Goal: Information Seeking & Learning: Learn about a topic

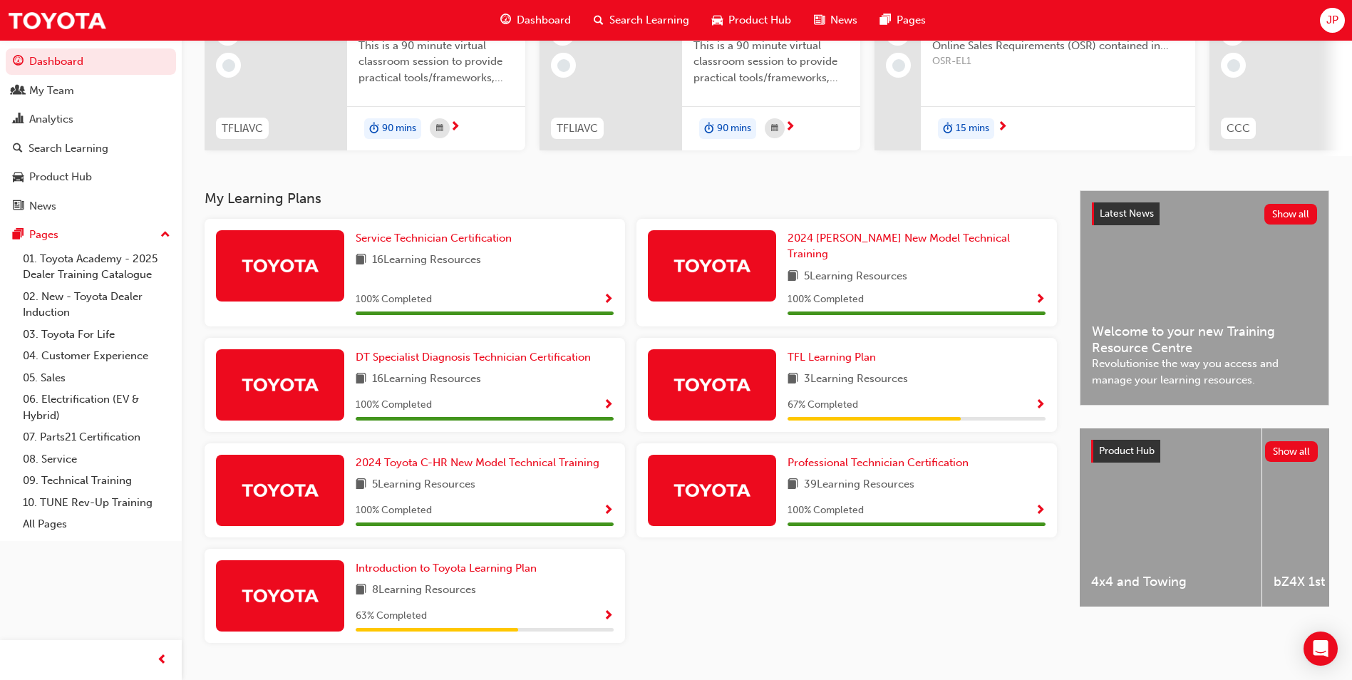
scroll to position [197, 0]
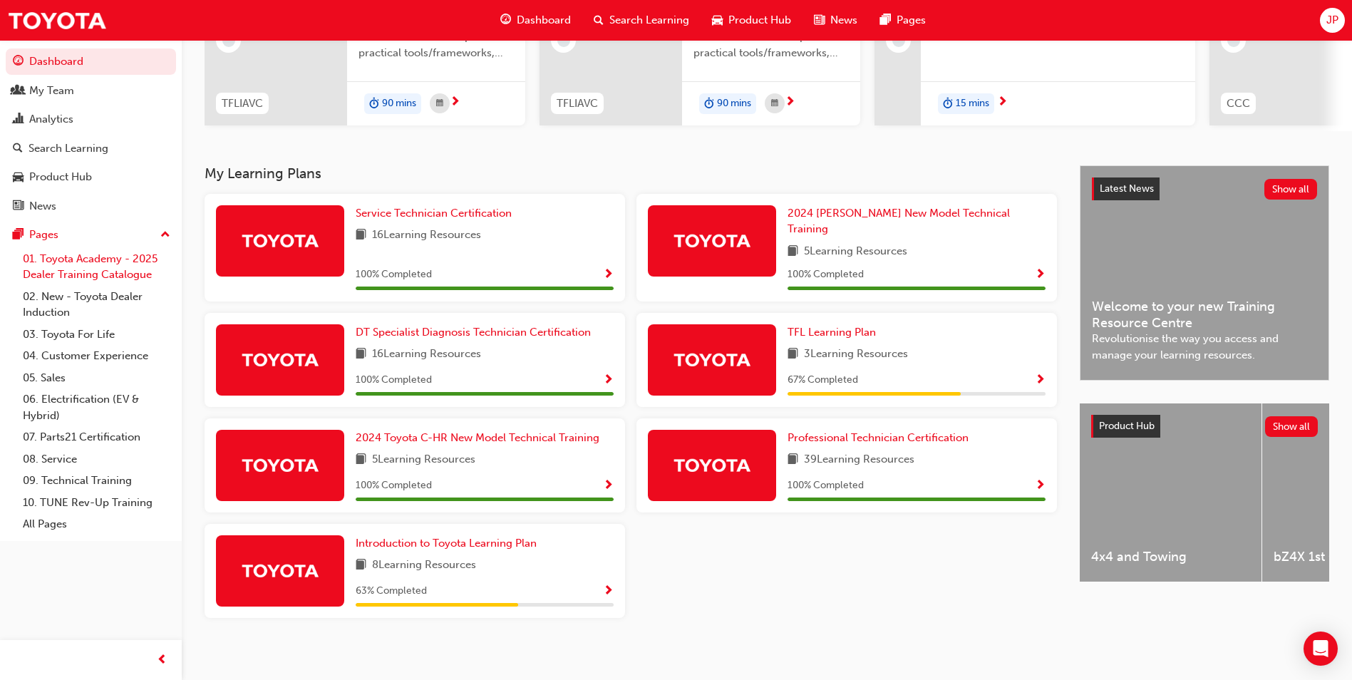
click at [78, 269] on link "01. Toyota Academy - 2025 Dealer Training Catalogue" at bounding box center [96, 267] width 159 height 38
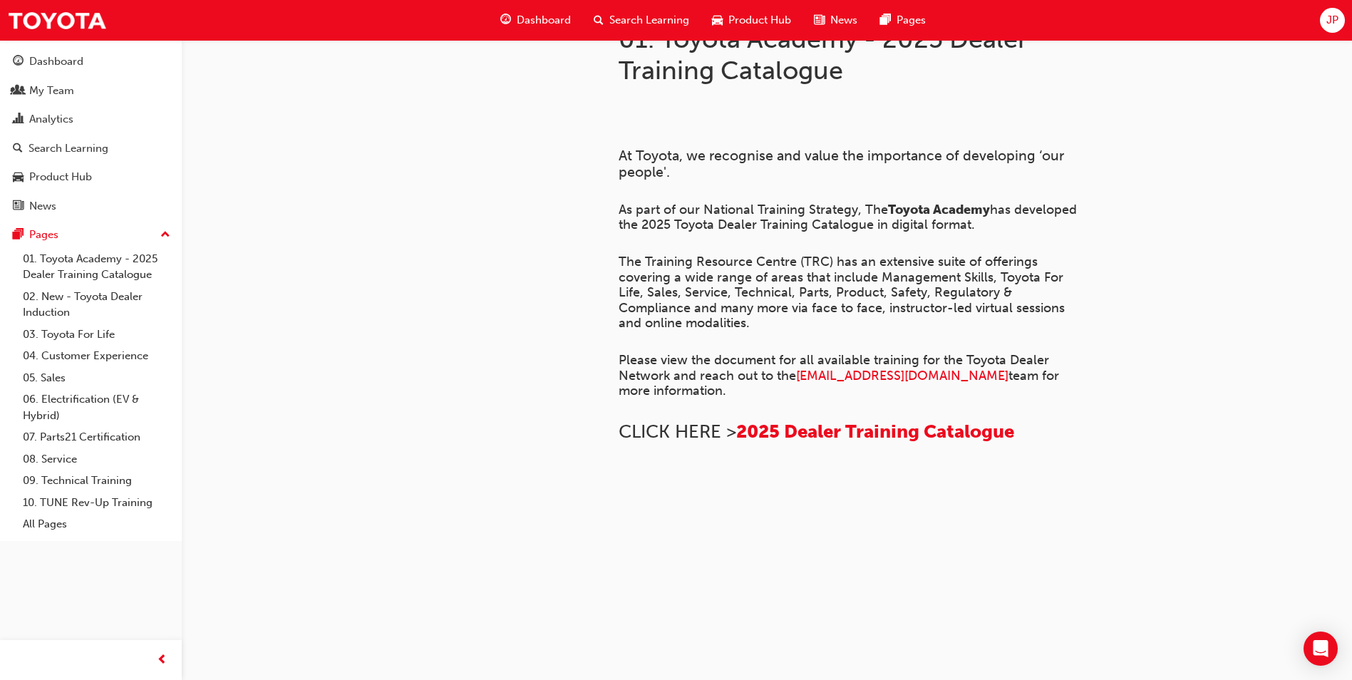
scroll to position [730, 0]
click at [52, 303] on link "02. New - Toyota Dealer Induction" at bounding box center [96, 305] width 159 height 38
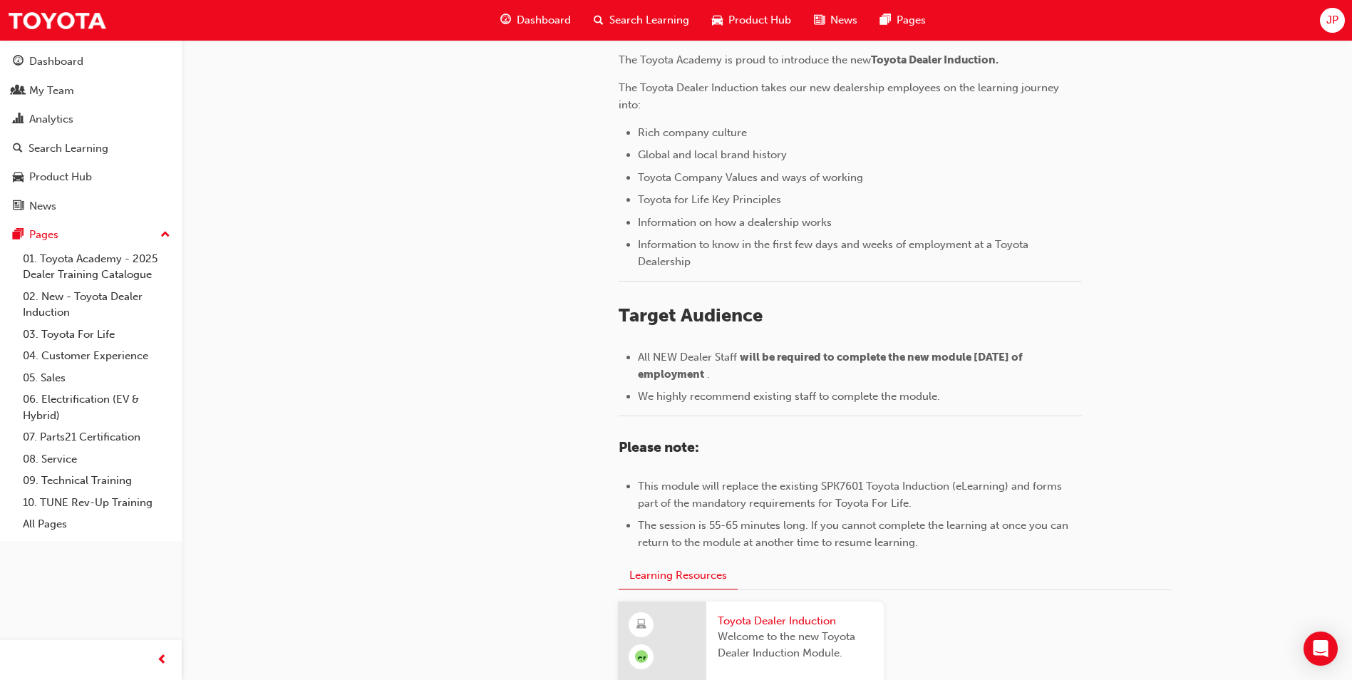
scroll to position [356, 0]
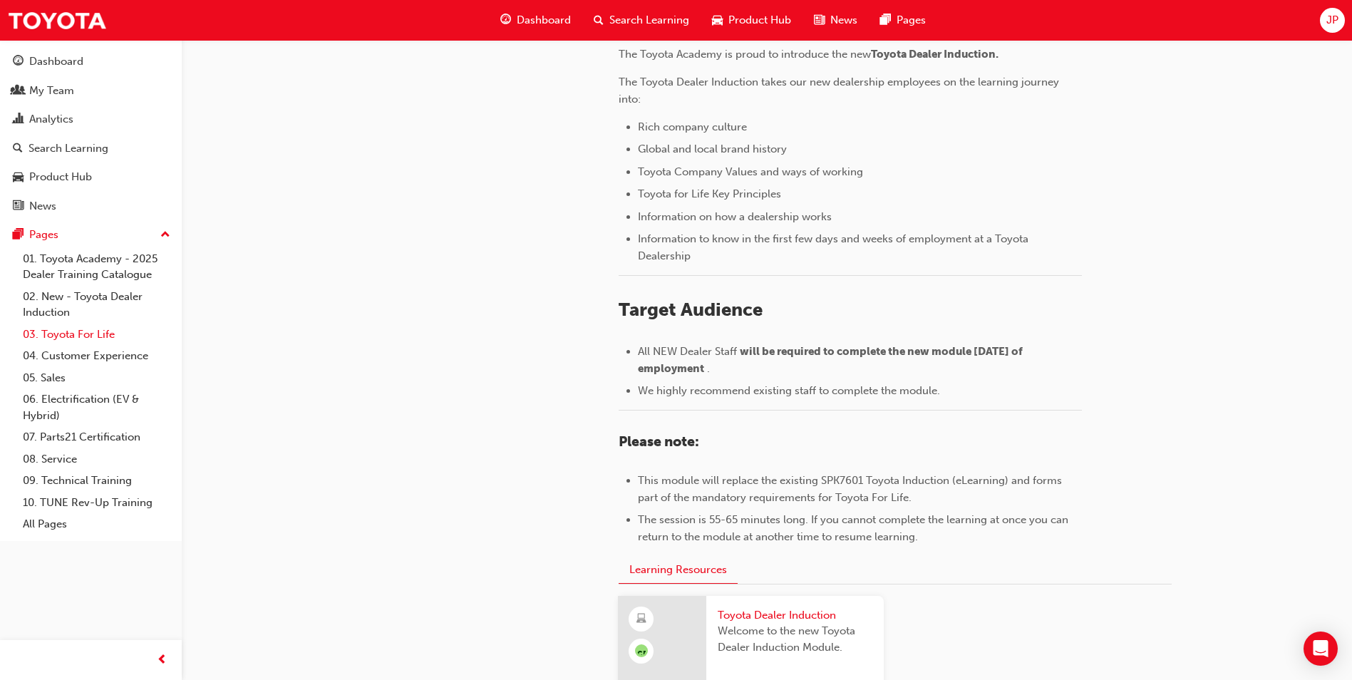
click at [90, 326] on link "03. Toyota For Life" at bounding box center [96, 334] width 159 height 22
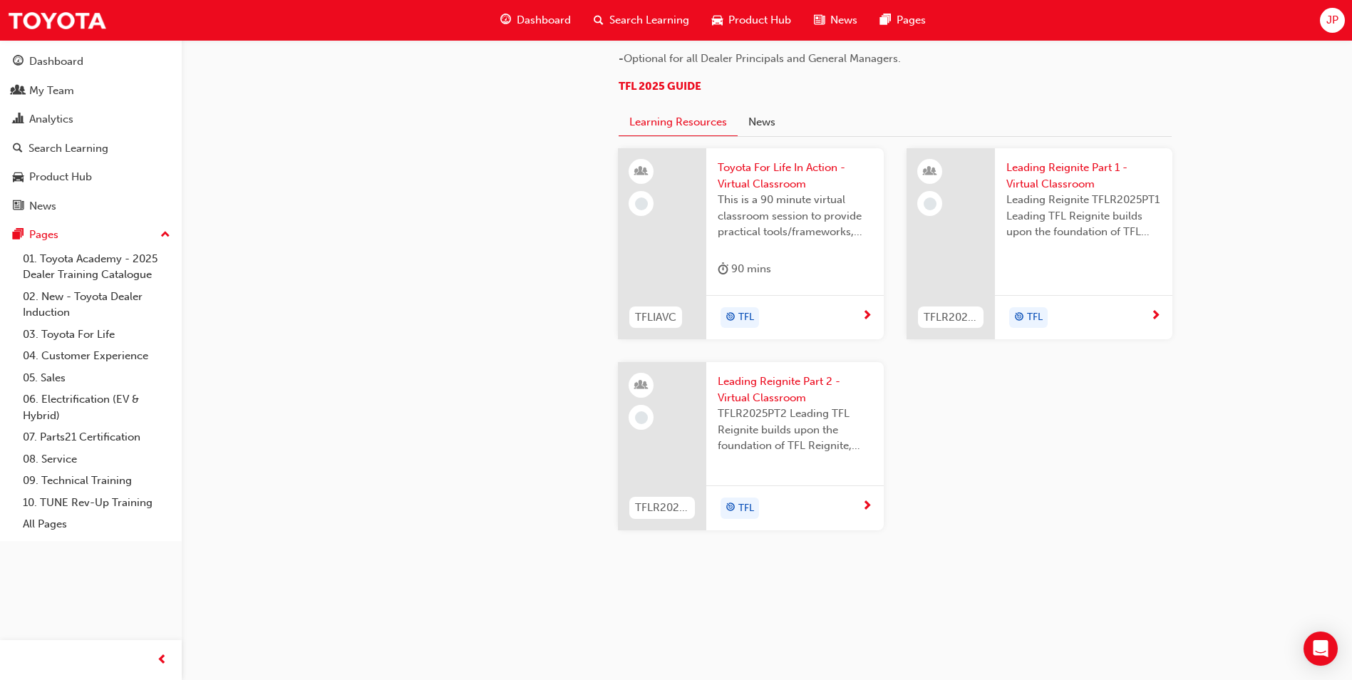
scroll to position [1354, 0]
click at [69, 351] on link "04. Customer Experience" at bounding box center [96, 356] width 159 height 22
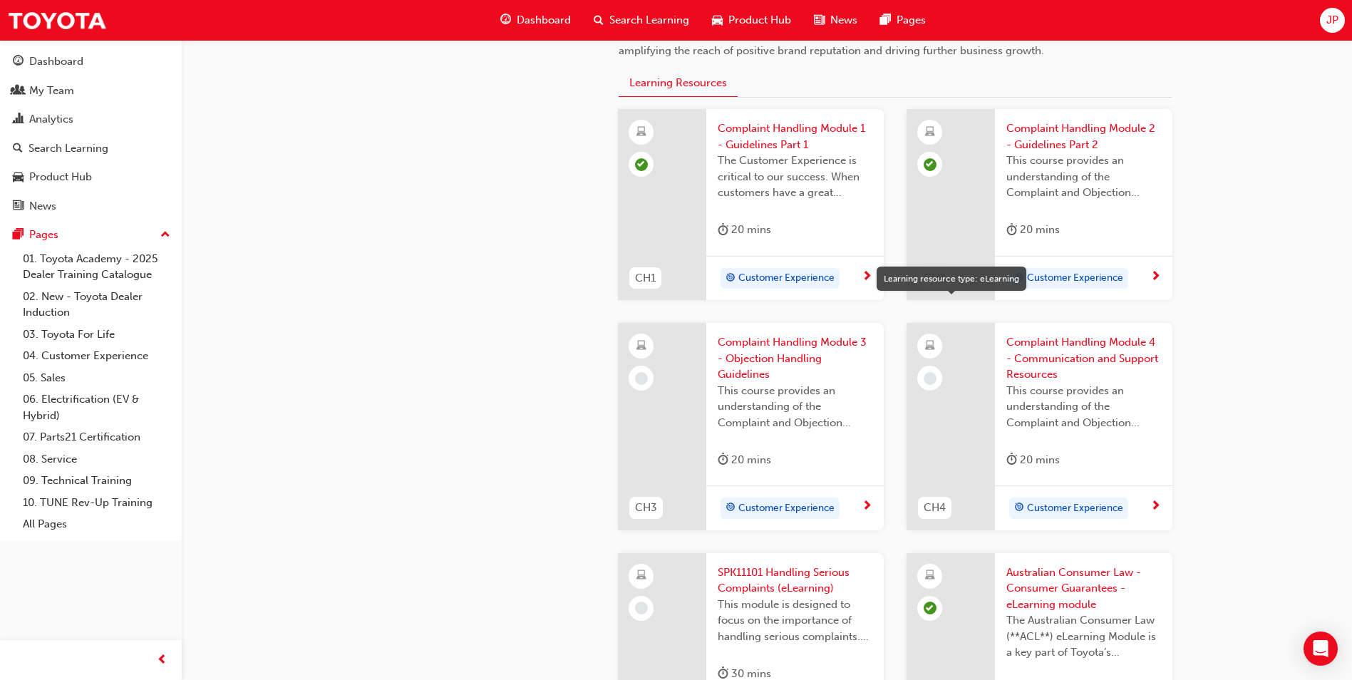
scroll to position [499, 0]
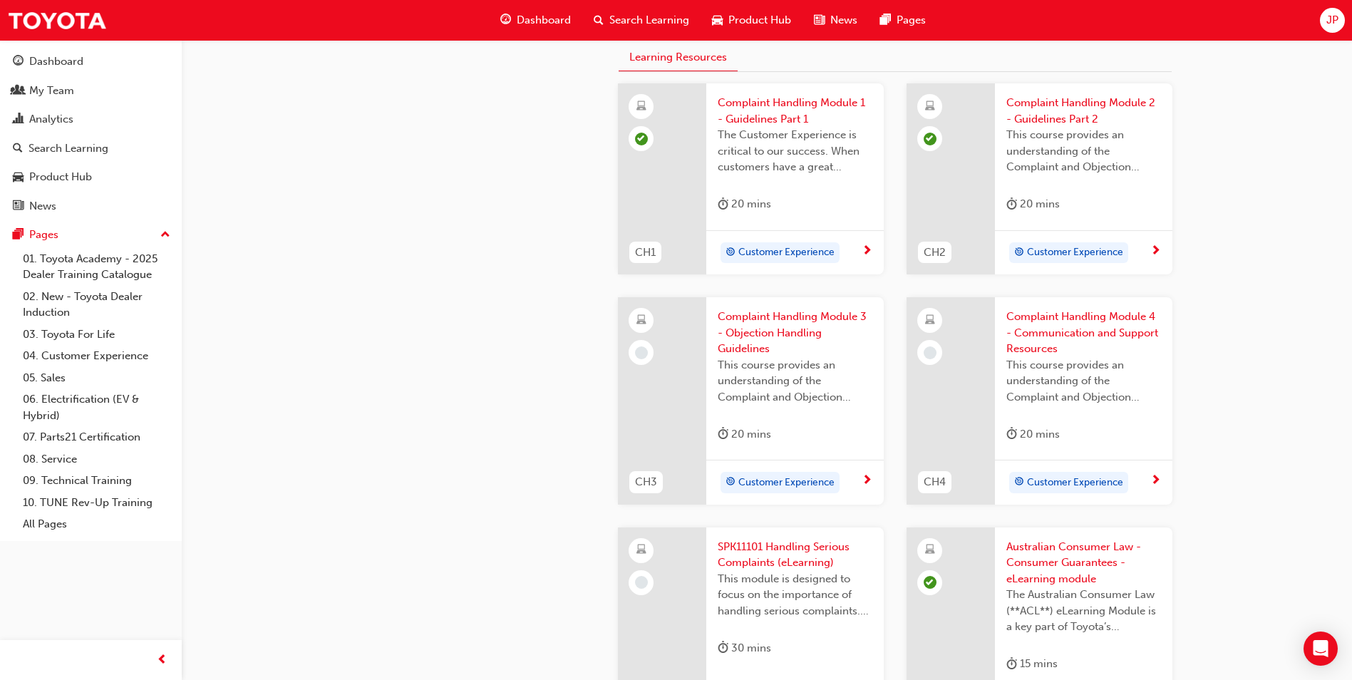
click at [762, 332] on span "Complaint Handling Module 3 - Objection Handling Guidelines" at bounding box center [794, 333] width 155 height 48
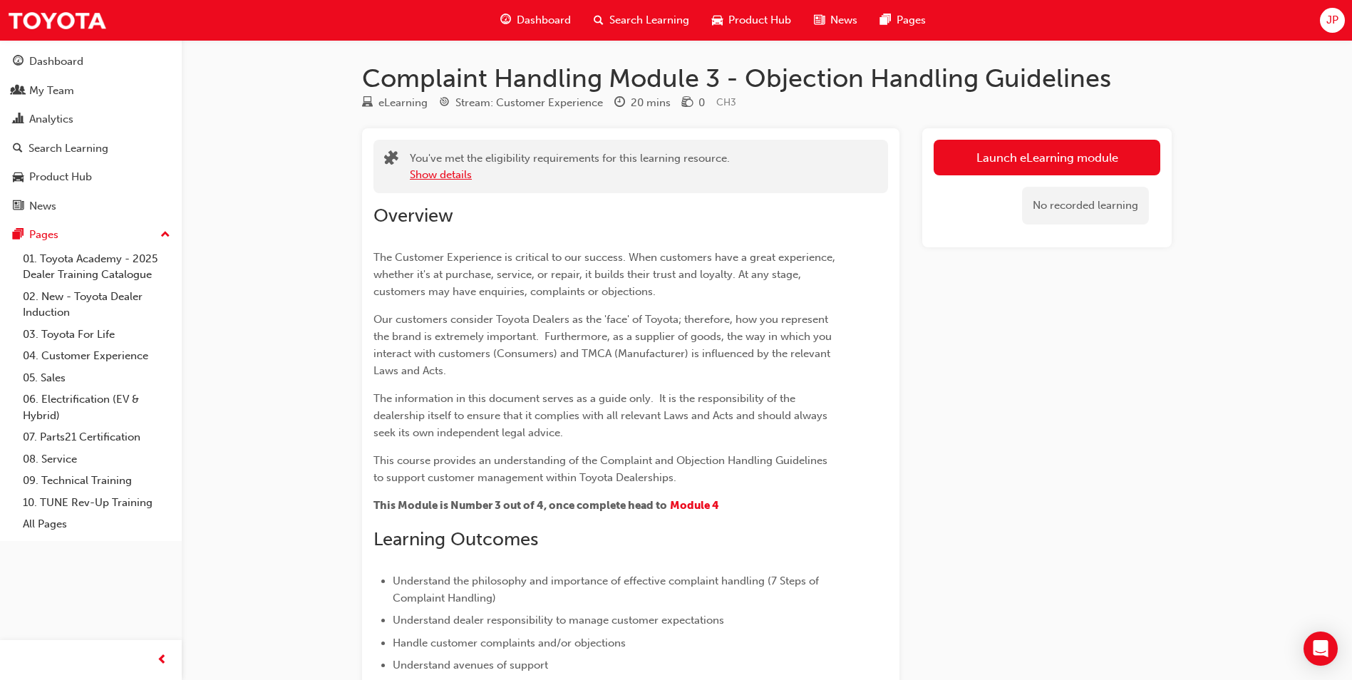
click at [458, 173] on button "Show details" at bounding box center [441, 175] width 62 height 16
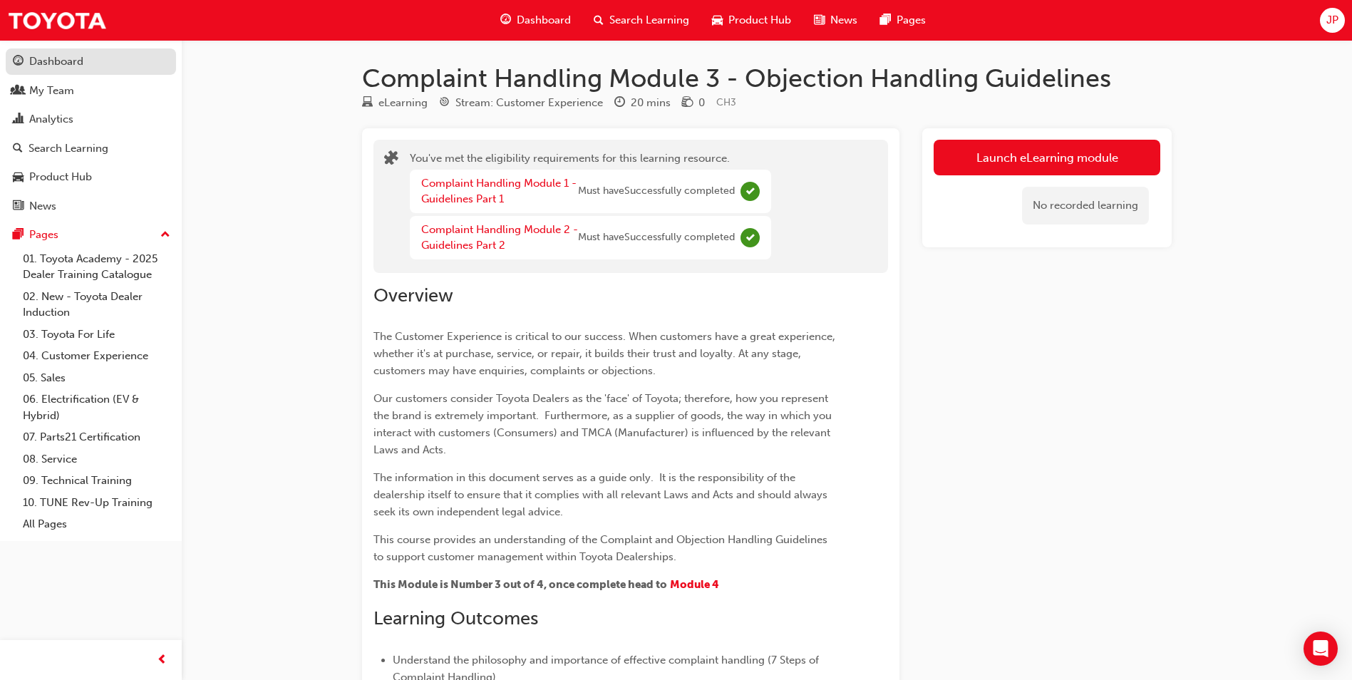
click at [56, 58] on div "Dashboard" at bounding box center [56, 61] width 54 height 16
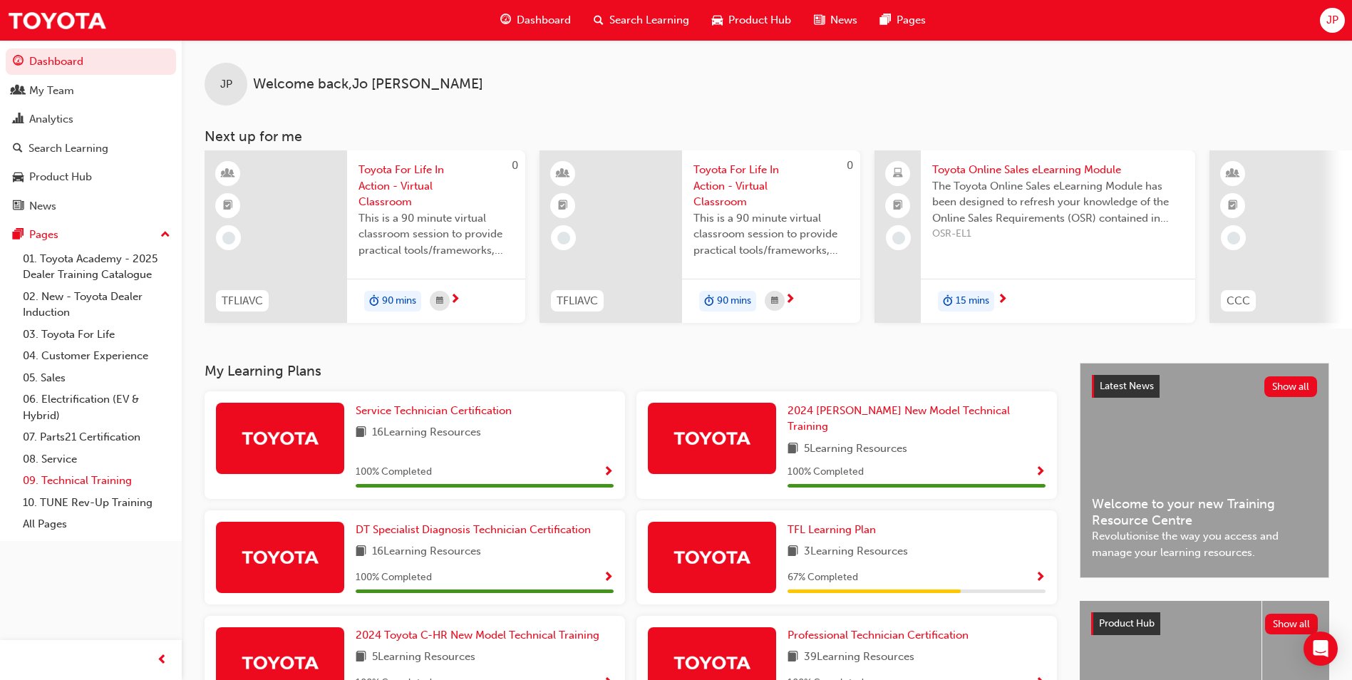
click at [100, 471] on link "09. Technical Training" at bounding box center [96, 481] width 159 height 22
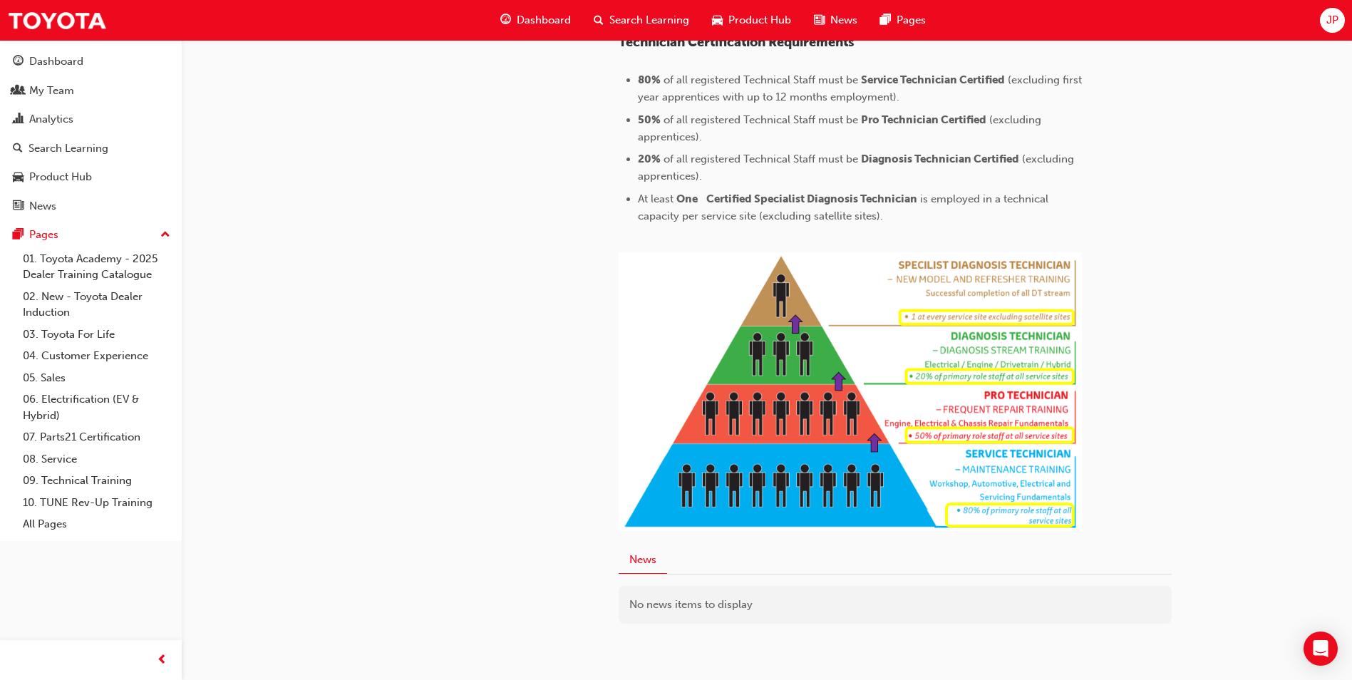
scroll to position [641, 0]
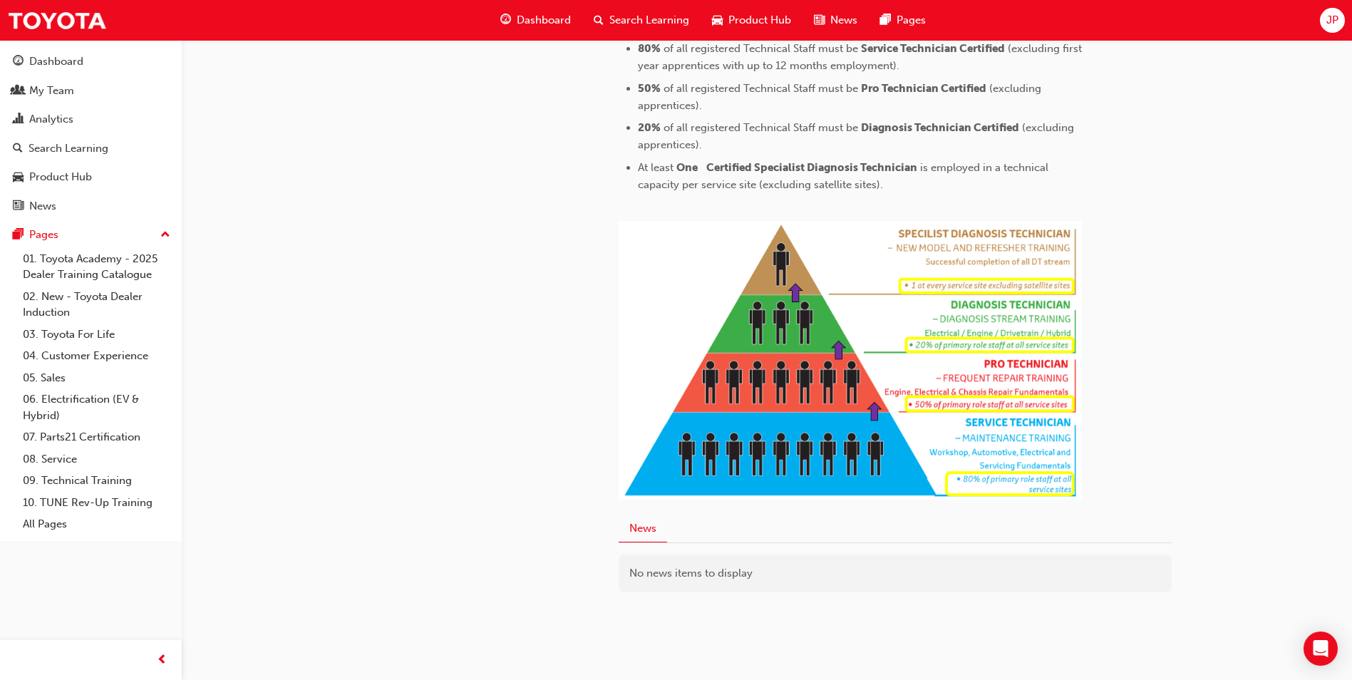
click at [638, 529] on button "News" at bounding box center [642, 529] width 48 height 28
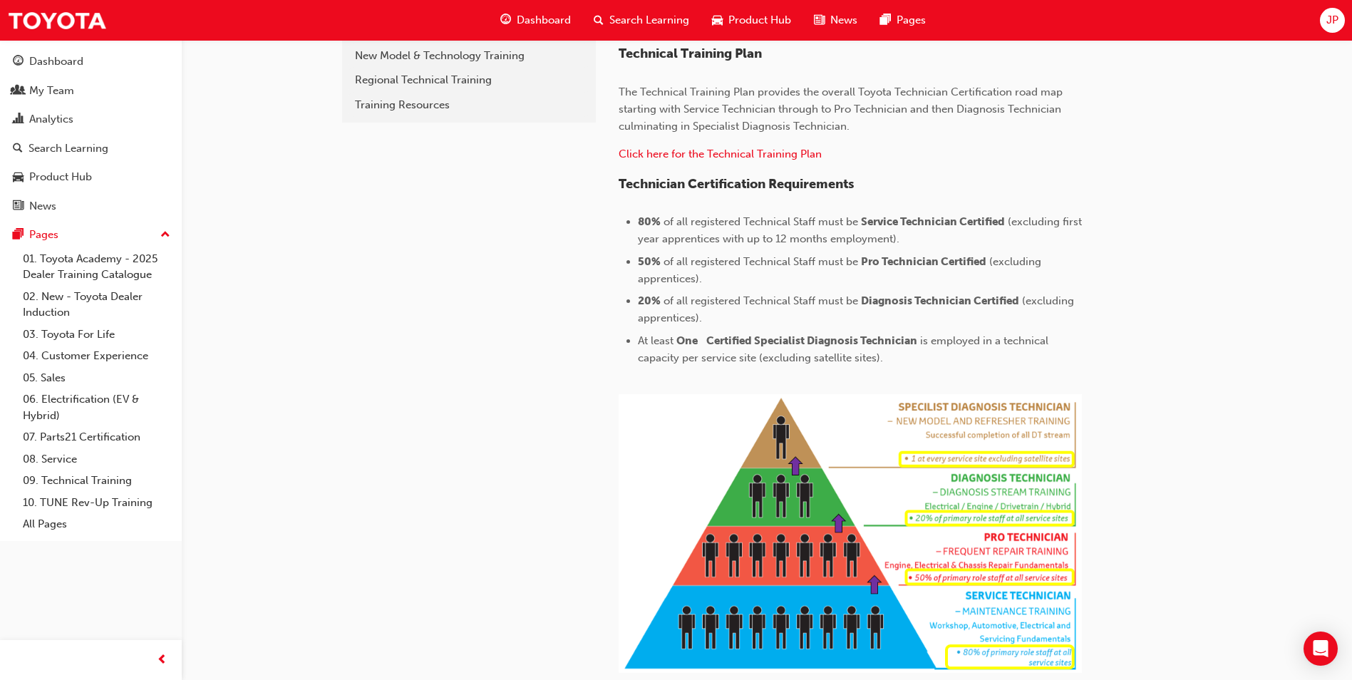
scroll to position [467, 0]
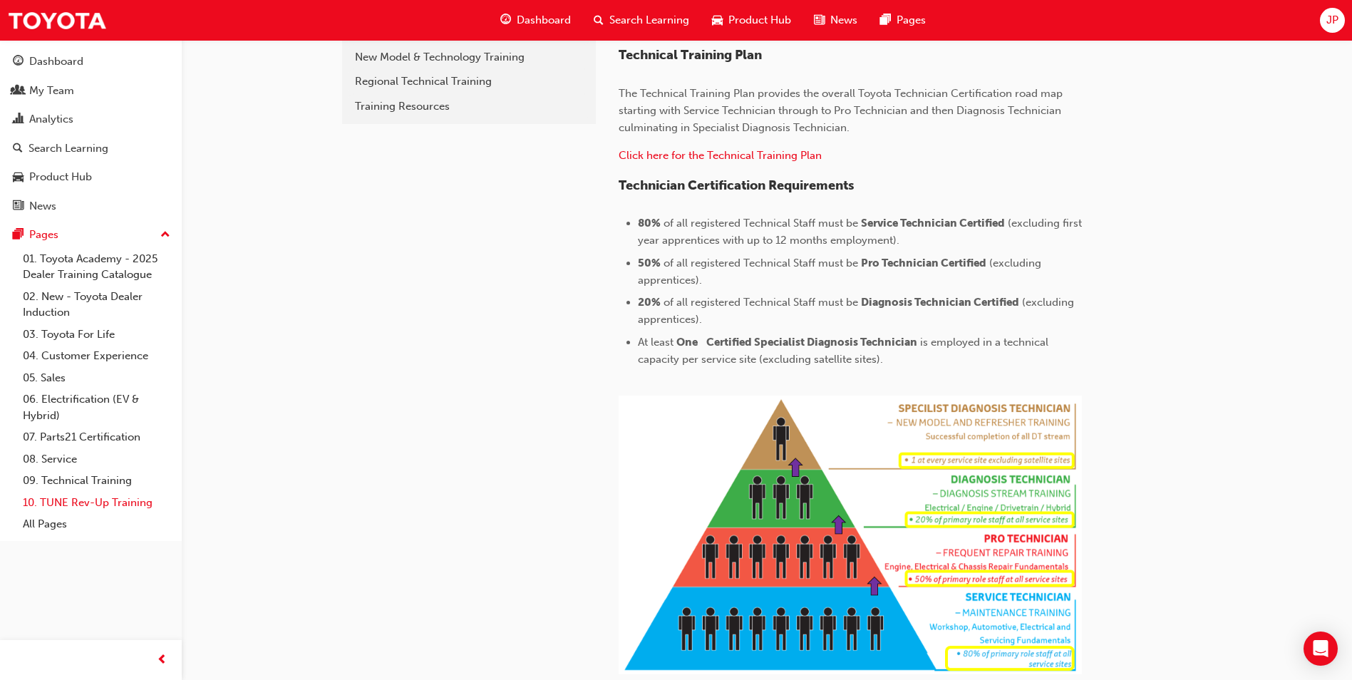
click at [111, 502] on link "10. TUNE Rev-Up Training" at bounding box center [96, 503] width 159 height 22
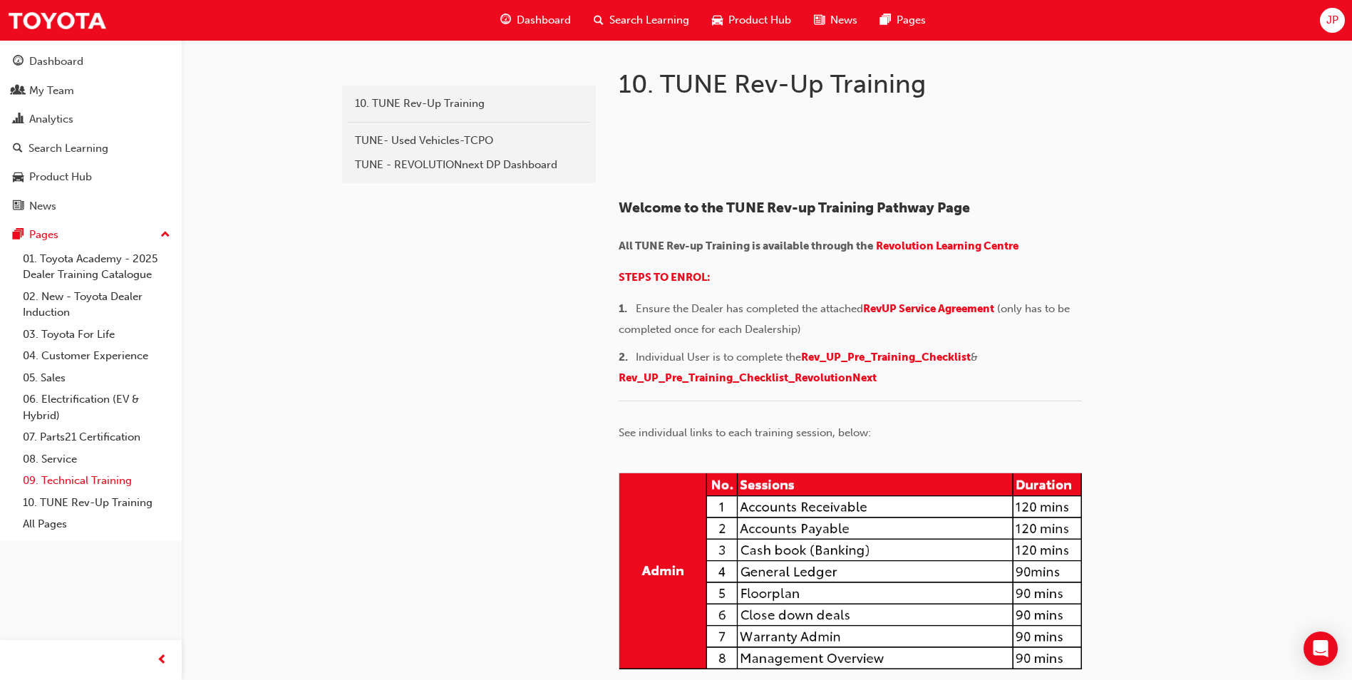
click at [121, 476] on link "09. Technical Training" at bounding box center [96, 481] width 159 height 22
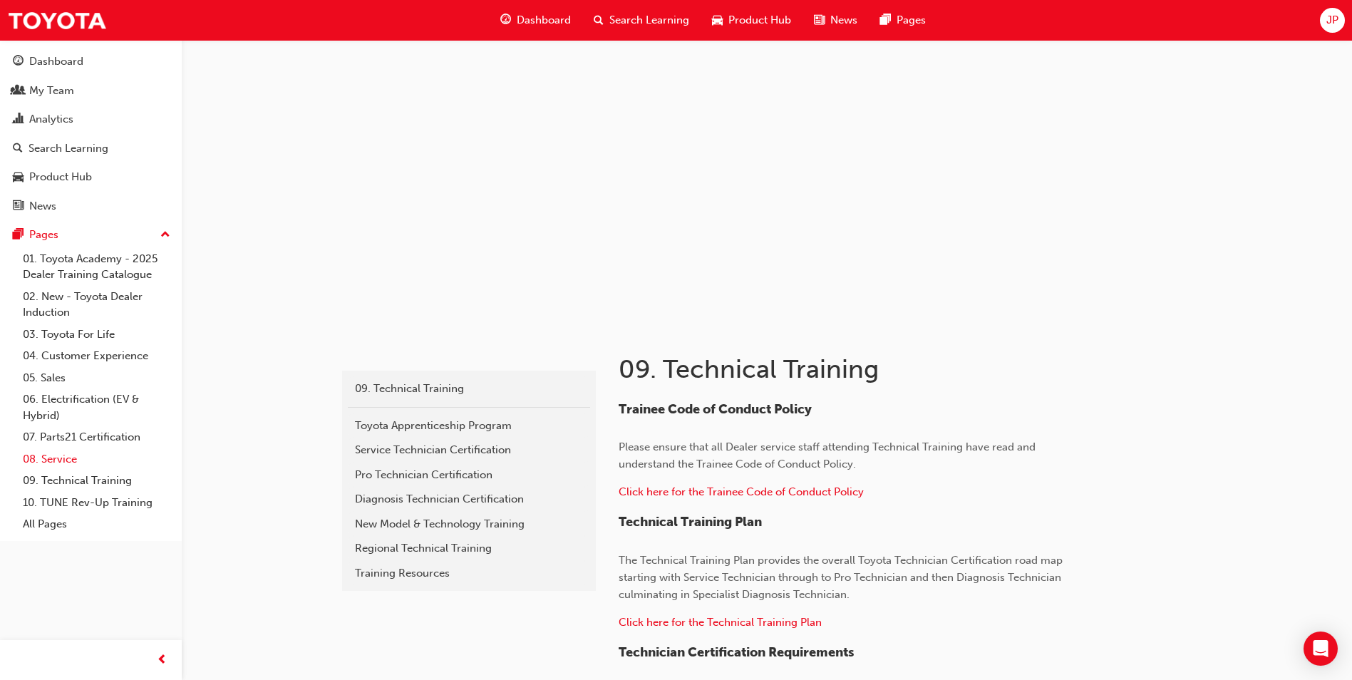
click at [57, 459] on link "08. Service" at bounding box center [96, 459] width 159 height 22
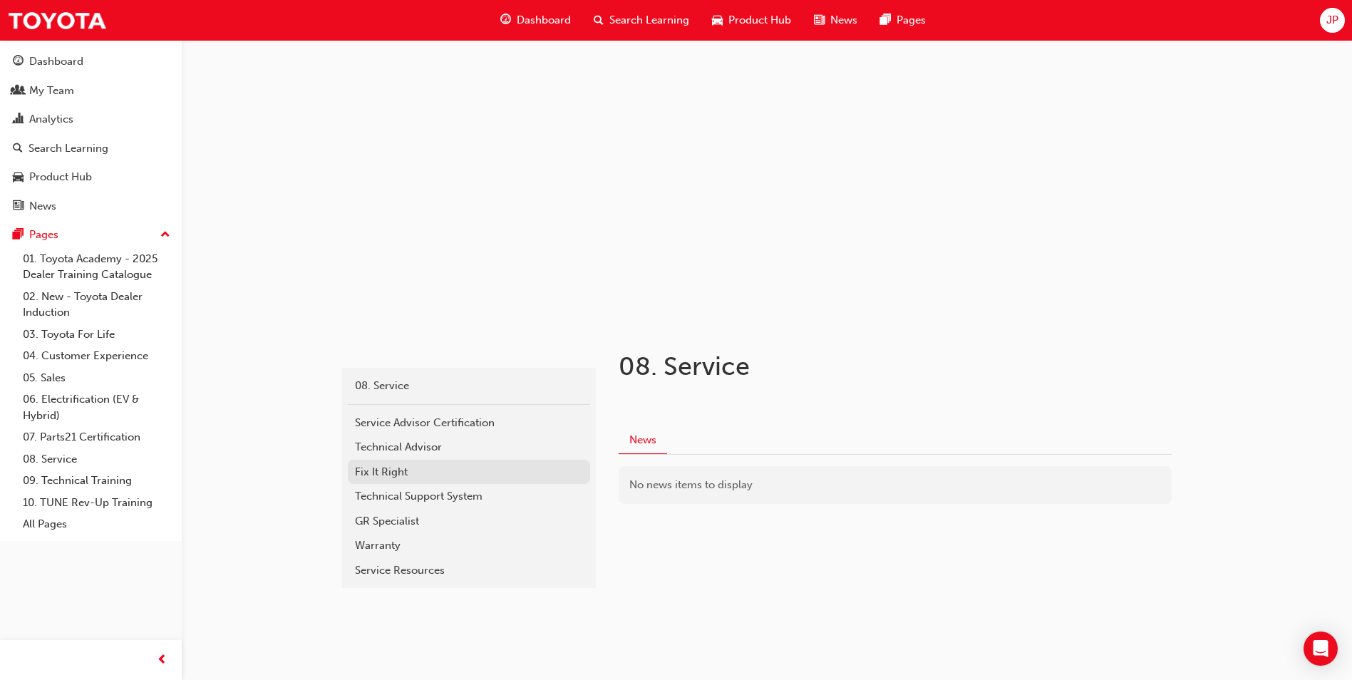
scroll to position [4, 0]
click at [390, 446] on div "Technical Advisor" at bounding box center [469, 446] width 228 height 16
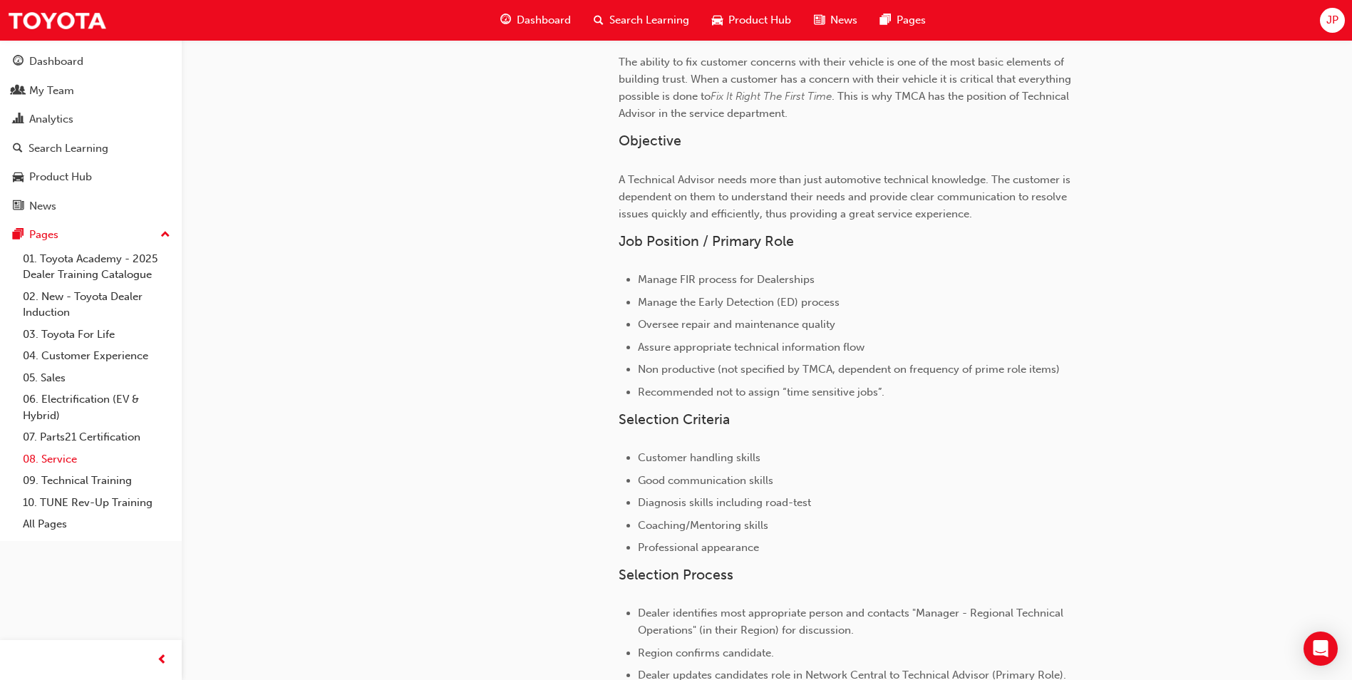
scroll to position [159, 0]
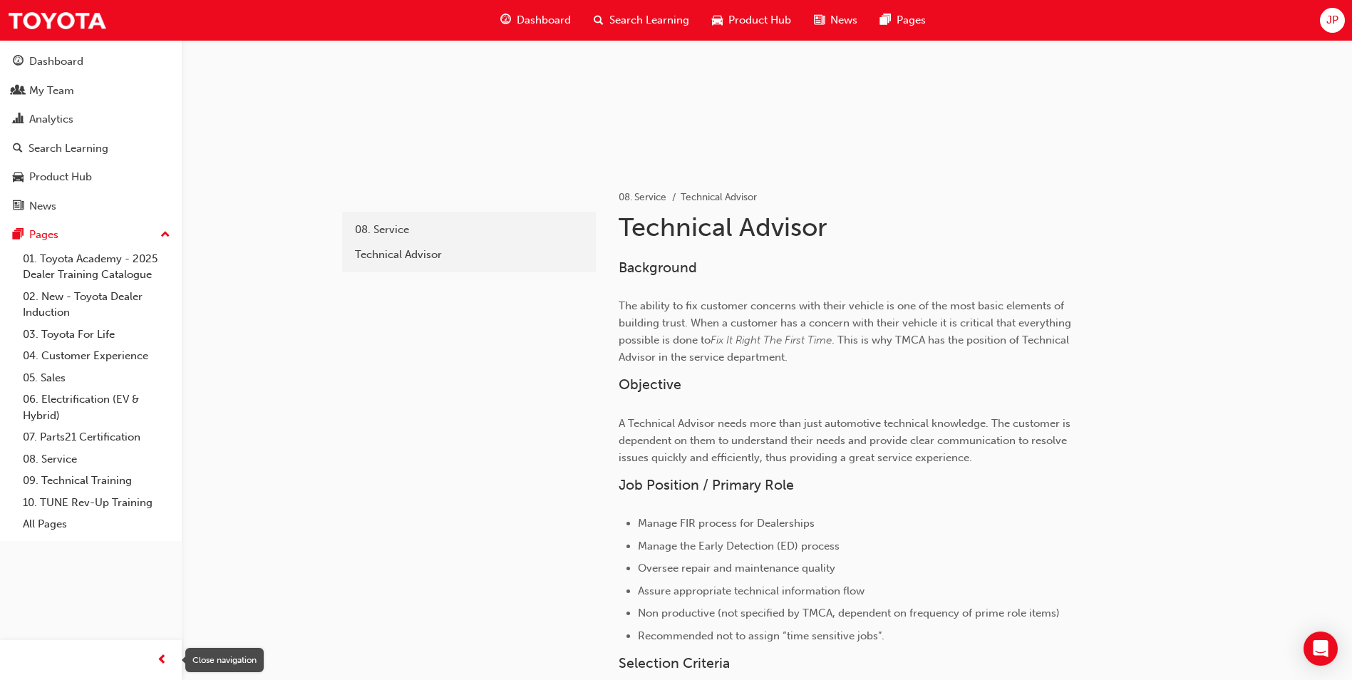
click at [154, 653] on div "button" at bounding box center [161, 660] width 28 height 28
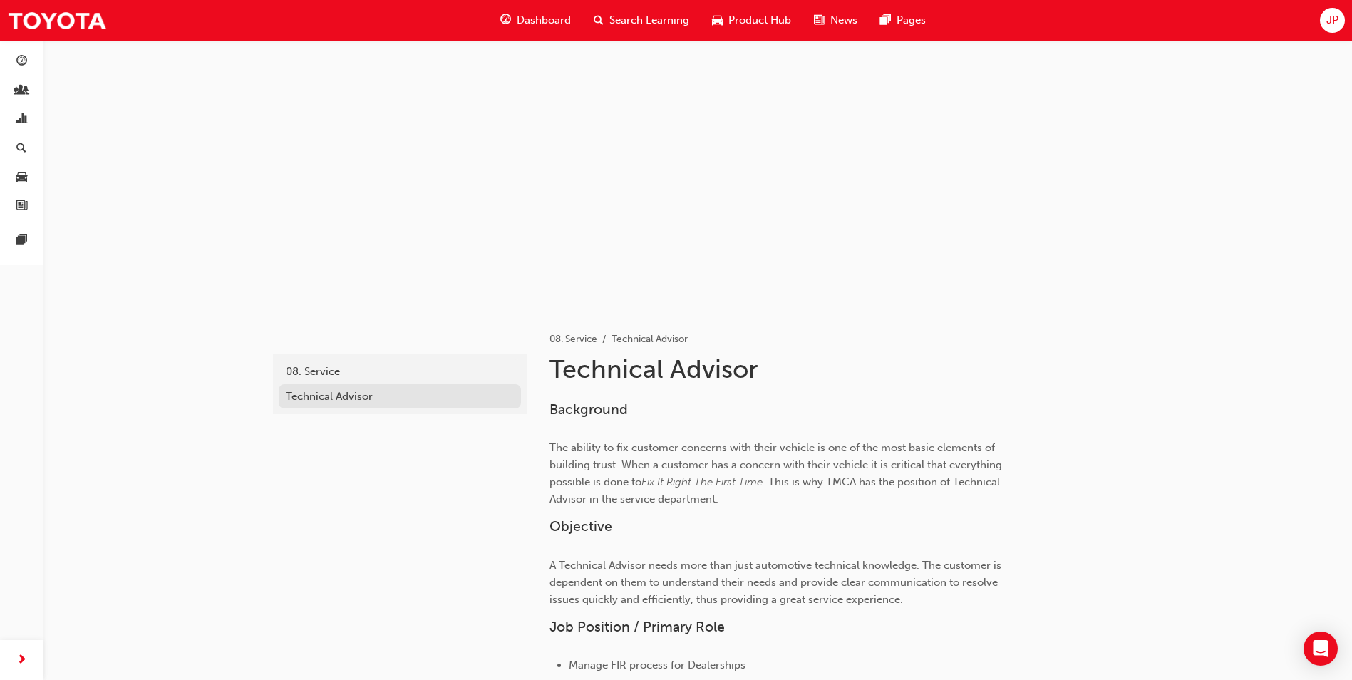
scroll to position [16, 0]
click at [29, 650] on div "button" at bounding box center [21, 660] width 28 height 28
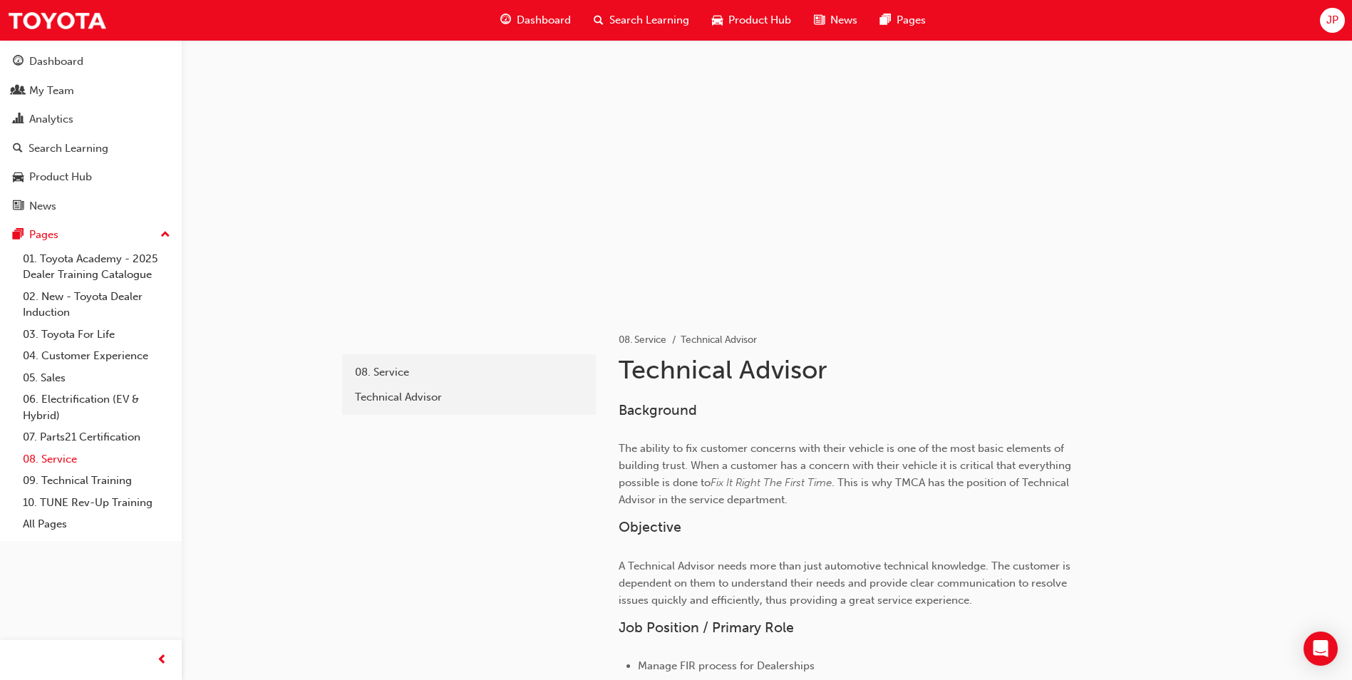
click at [75, 456] on link "08. Service" at bounding box center [96, 459] width 159 height 22
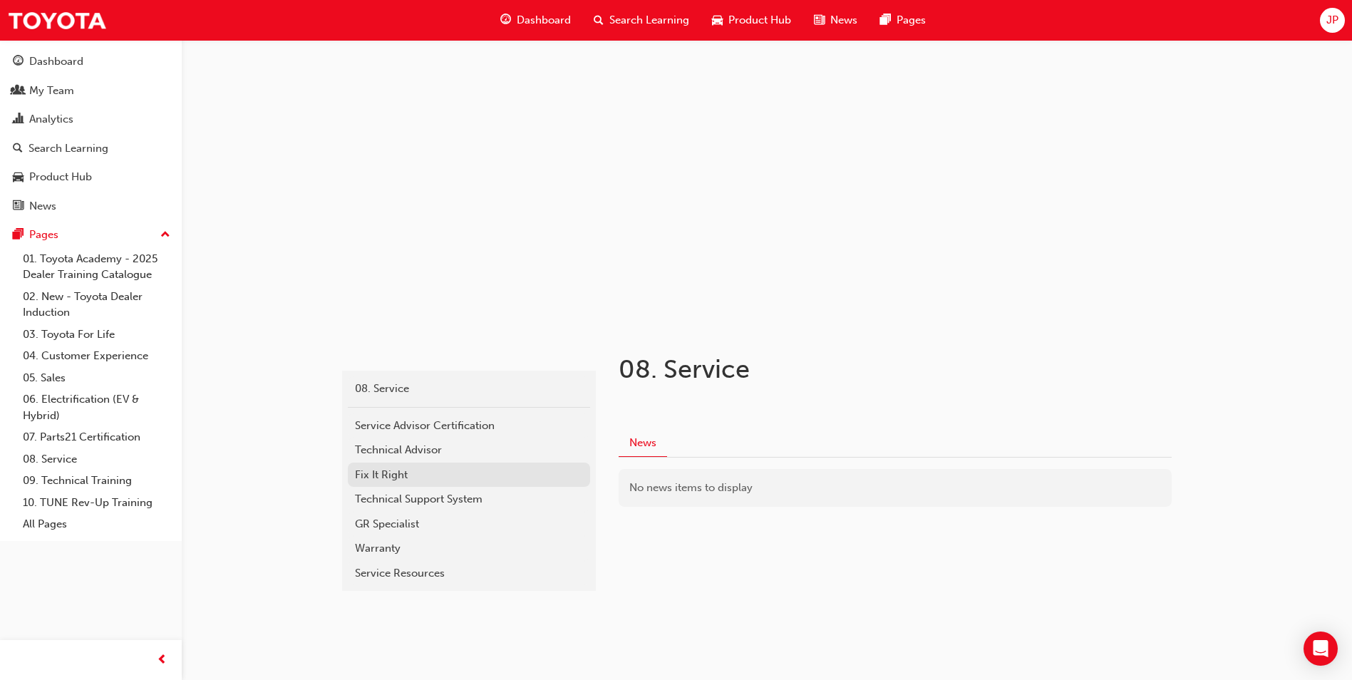
click at [401, 476] on div "Fix It Right" at bounding box center [469, 475] width 228 height 16
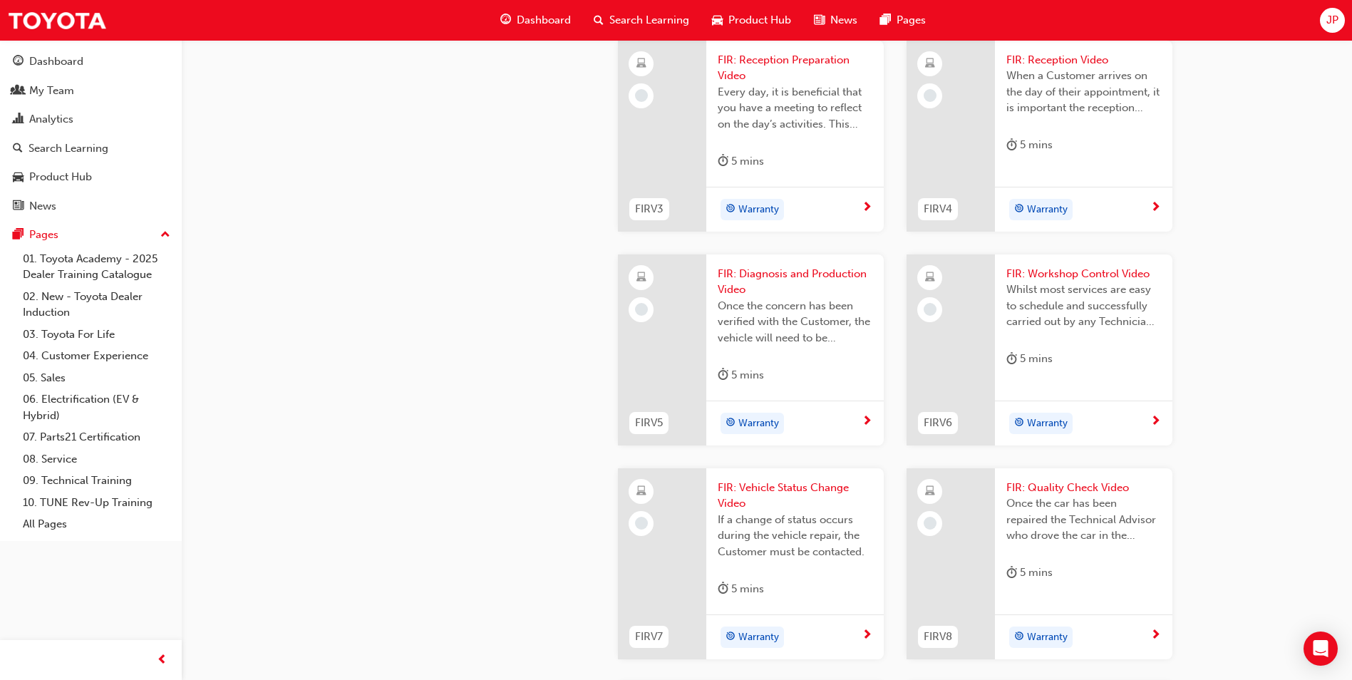
scroll to position [926, 0]
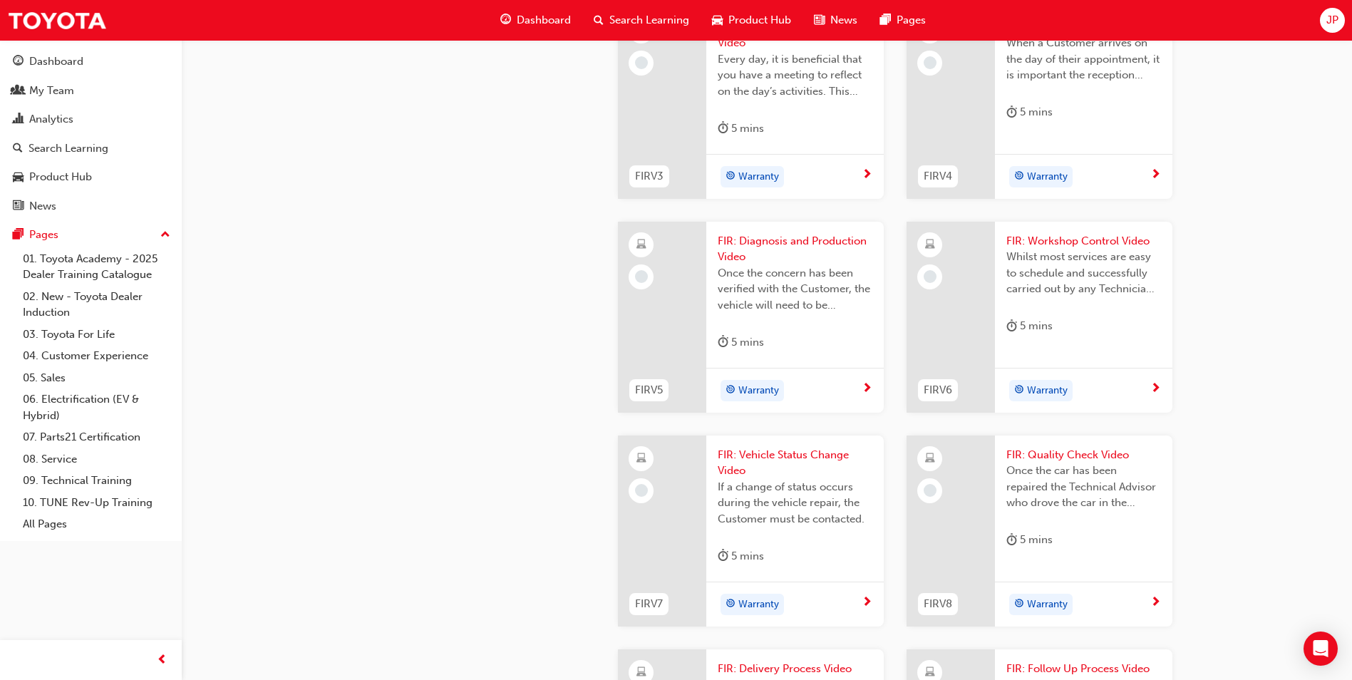
click at [751, 51] on span "FIR: Reception Preparation Video" at bounding box center [794, 35] width 155 height 32
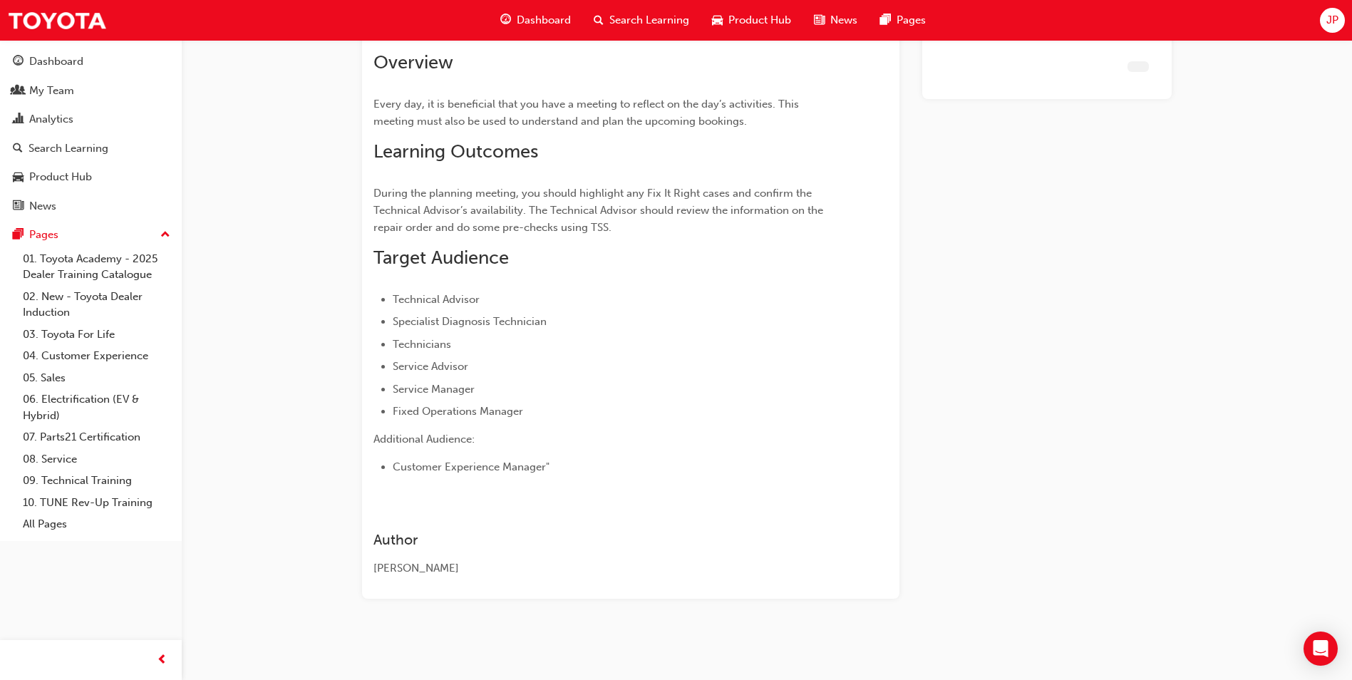
scroll to position [100, 0]
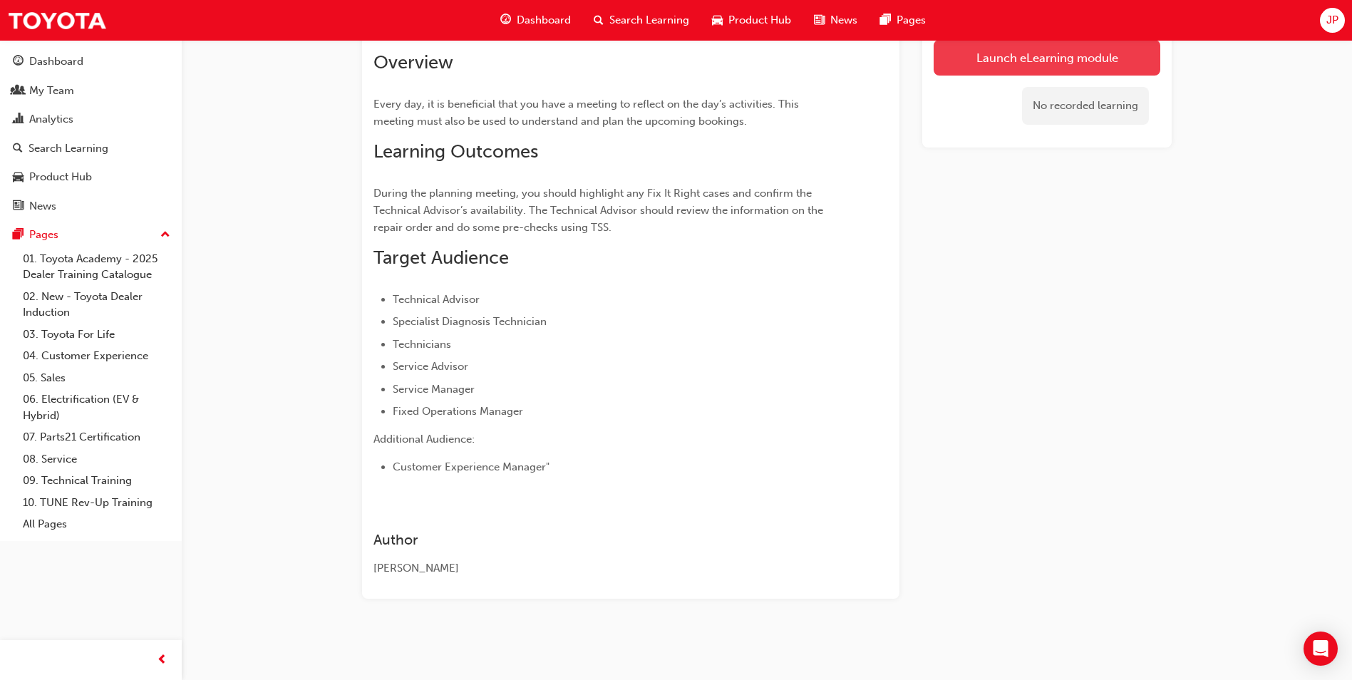
click at [976, 63] on link "Launch eLearning module" at bounding box center [1046, 58] width 227 height 36
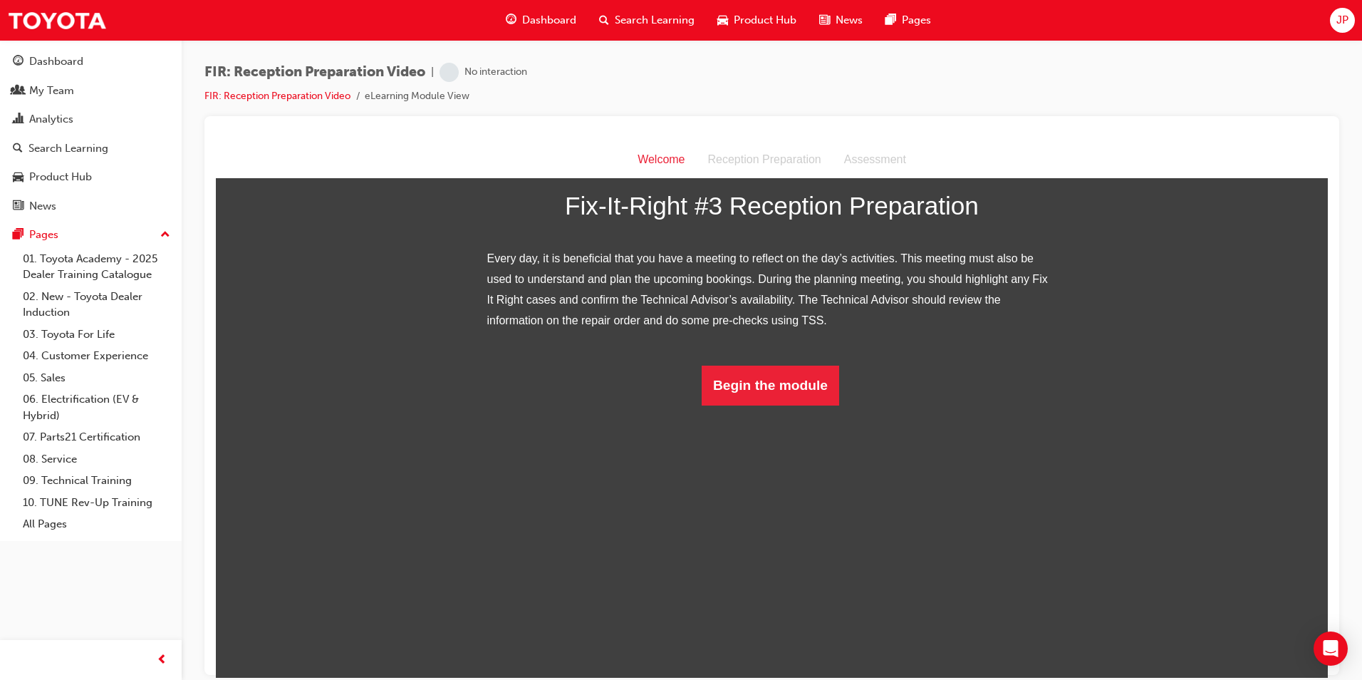
scroll to position [63, 0]
click at [766, 405] on button "Begin the module" at bounding box center [771, 385] width 138 height 40
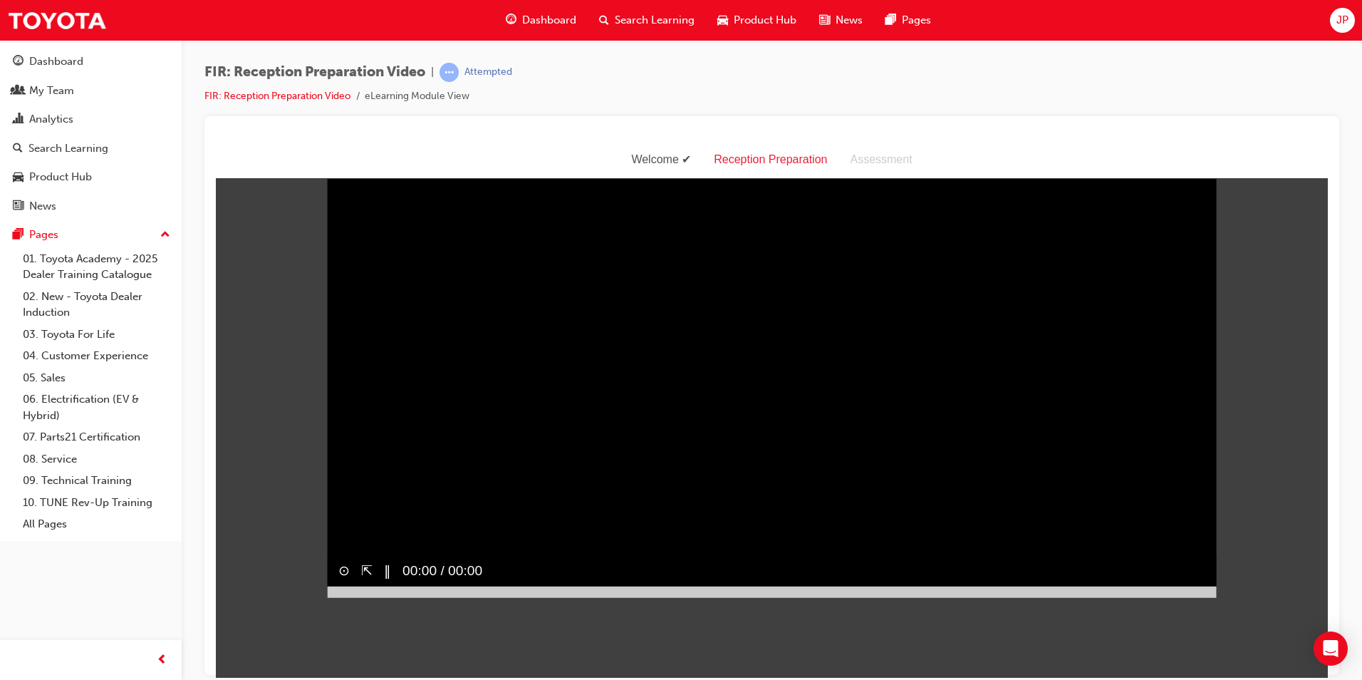
scroll to position [34, 0]
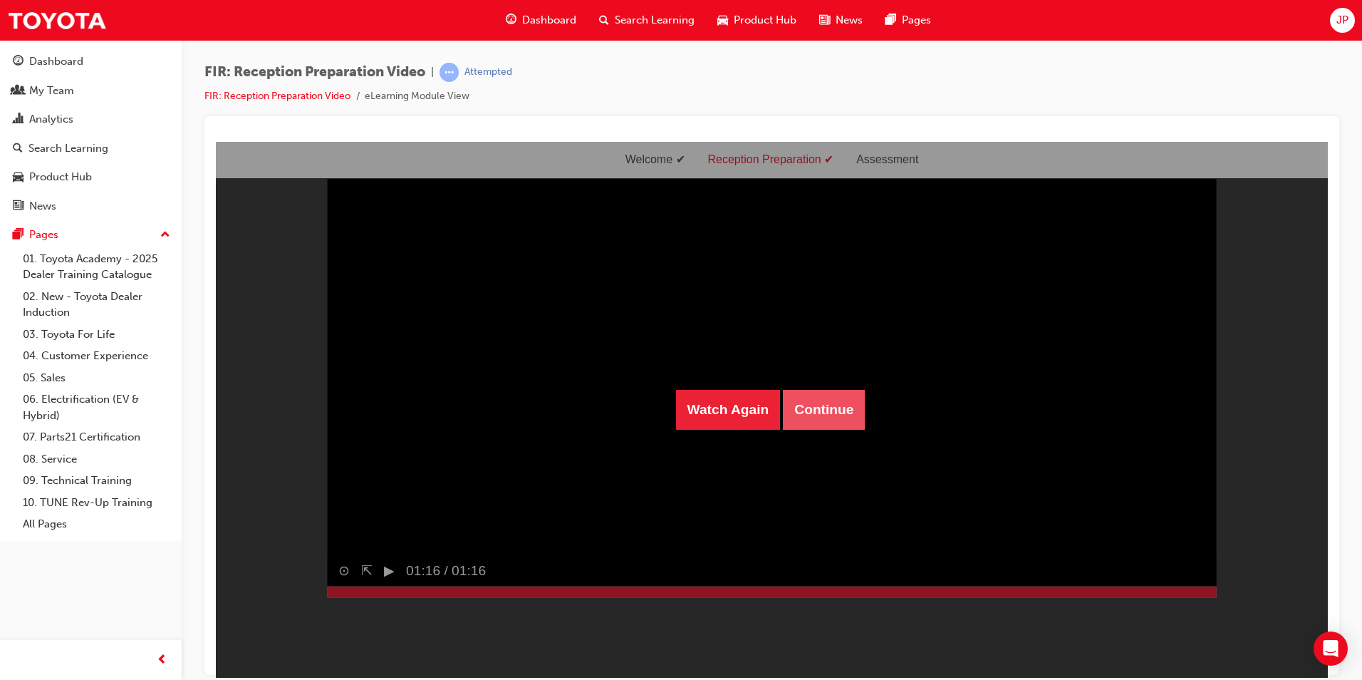
click at [810, 401] on button "Continue" at bounding box center [824, 409] width 82 height 40
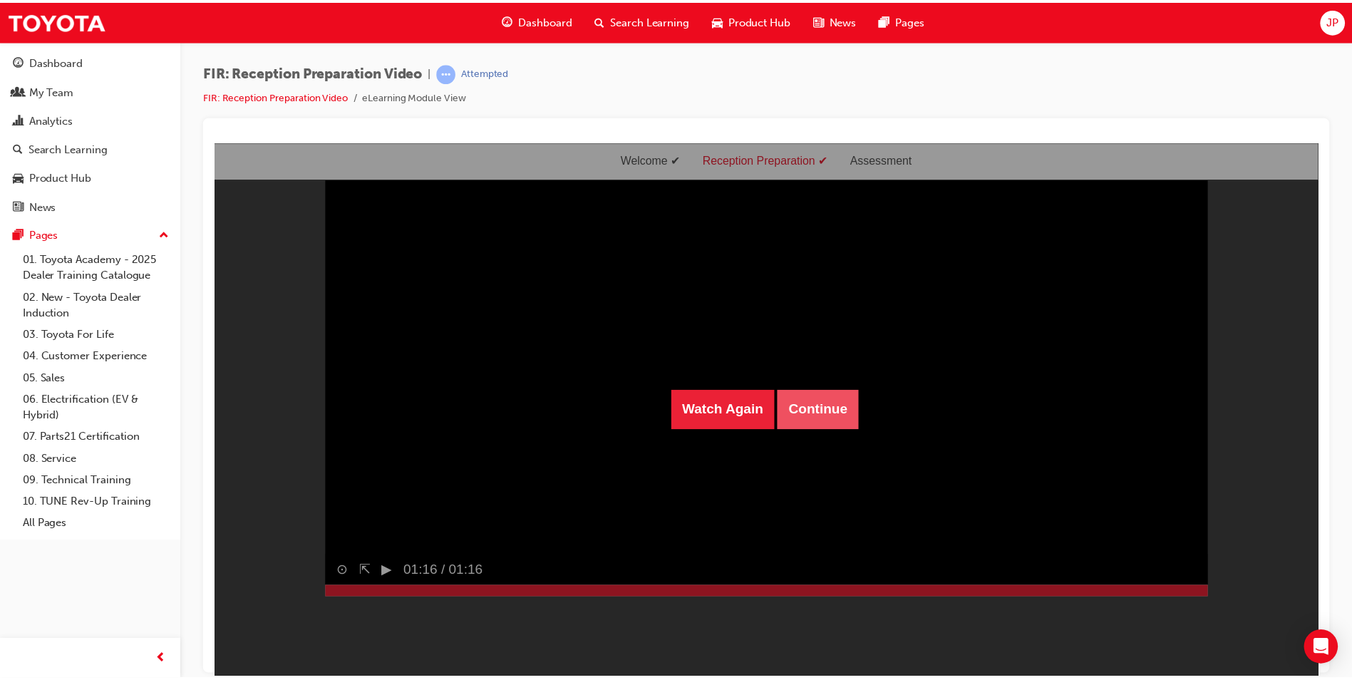
scroll to position [46, 0]
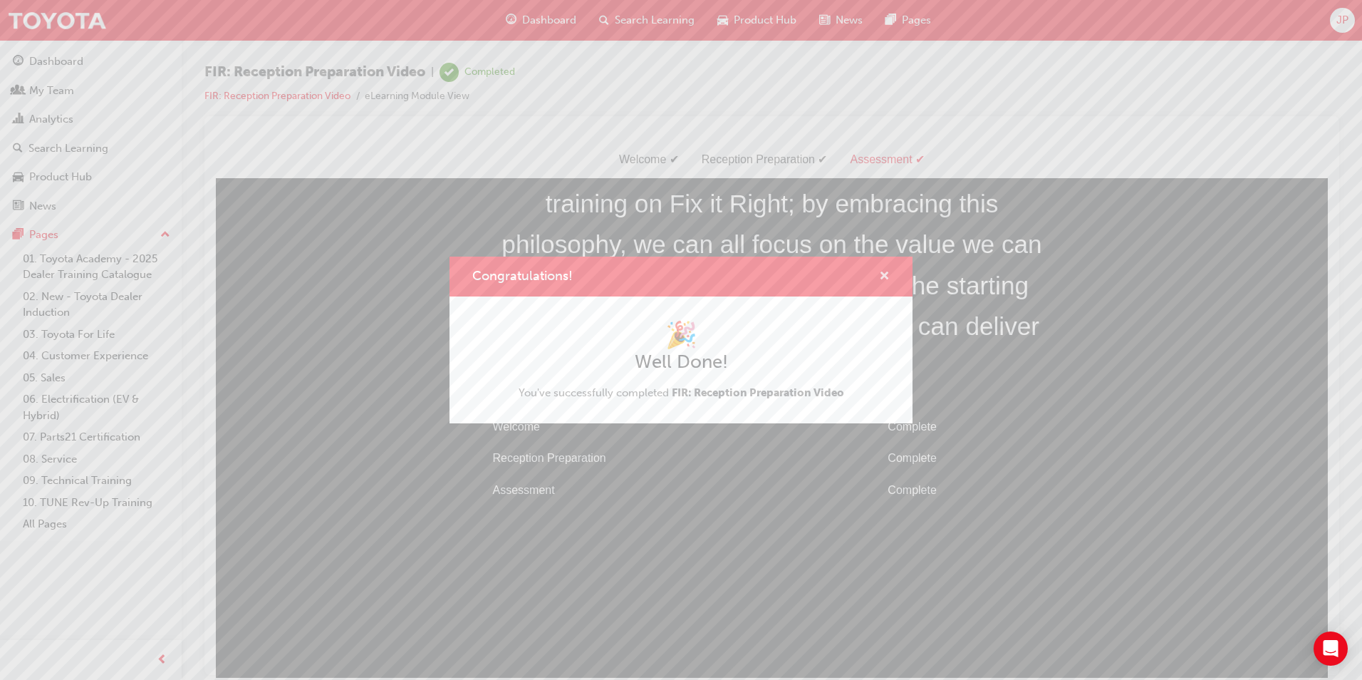
click at [884, 274] on span "cross-icon" at bounding box center [884, 277] width 11 height 13
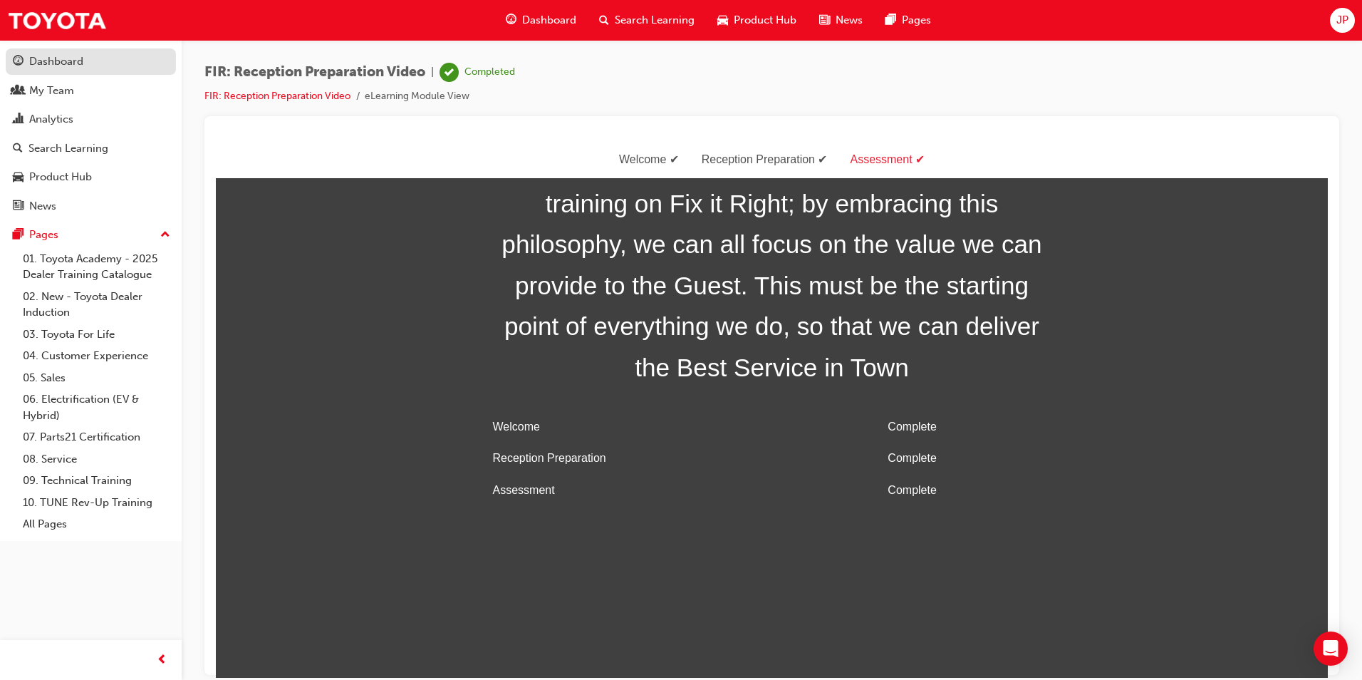
drag, startPoint x: 26, startPoint y: 52, endPoint x: 42, endPoint y: 51, distance: 15.7
click at [27, 51] on link "Dashboard" at bounding box center [91, 61] width 170 height 26
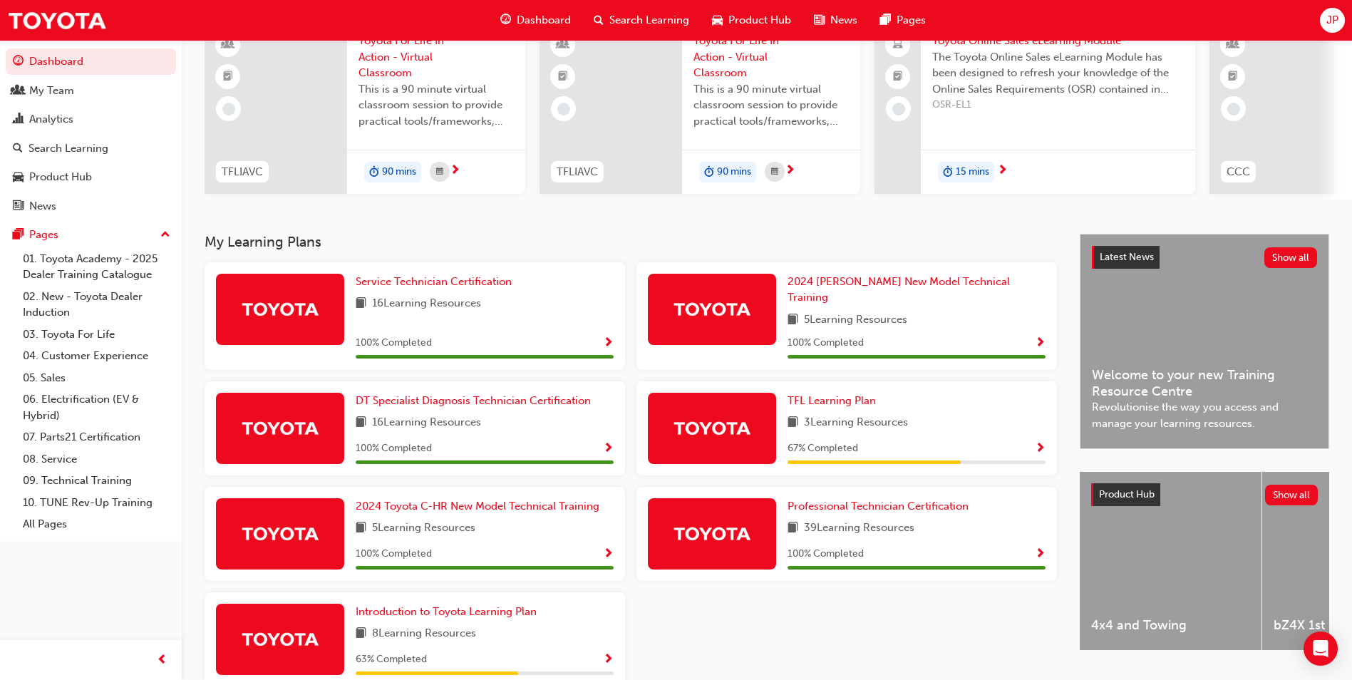
scroll to position [55, 0]
